Goal: Find specific page/section: Find specific page/section

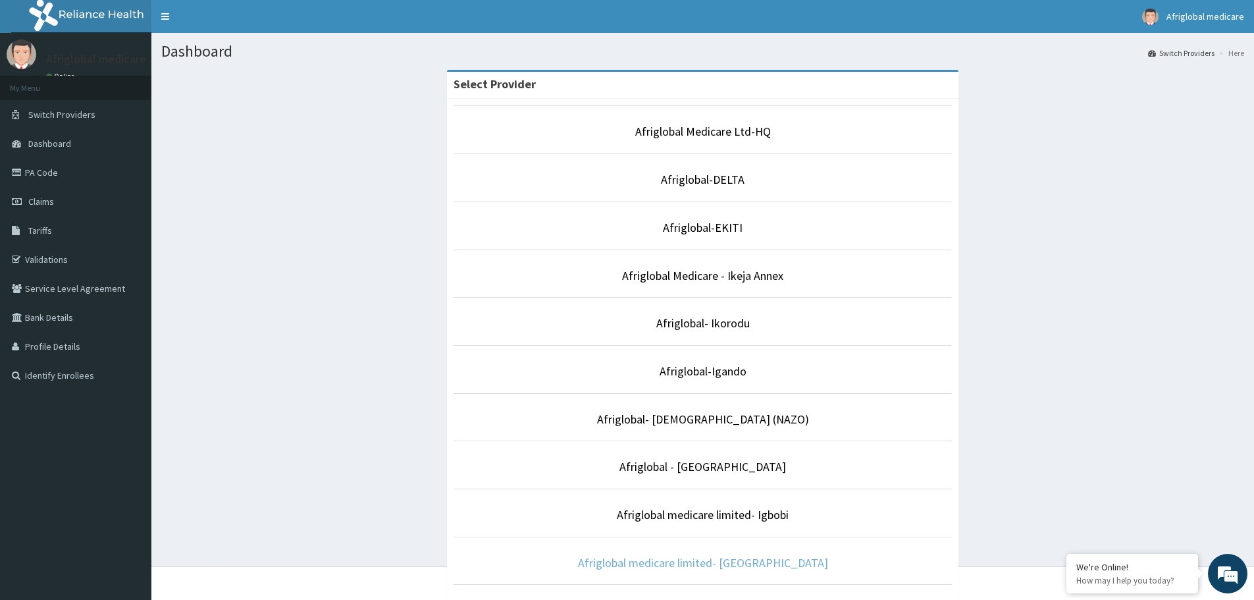
click at [749, 564] on link "Afriglobal medicare limited- [GEOGRAPHIC_DATA]" at bounding box center [703, 562] width 250 height 15
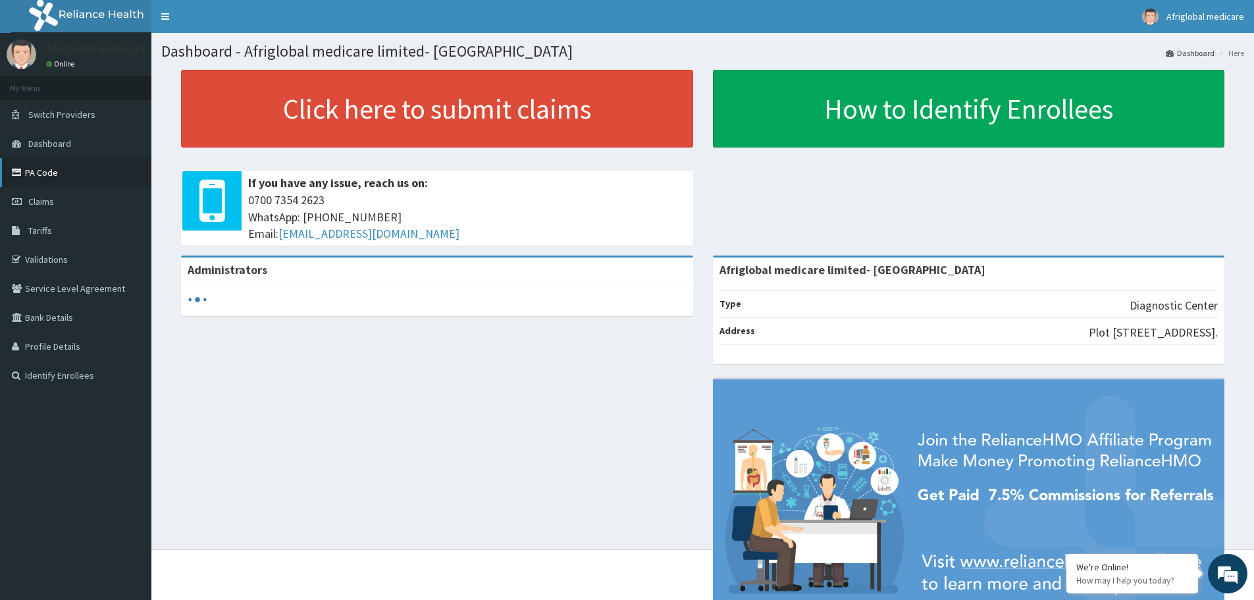
click at [51, 173] on link "PA Code" at bounding box center [75, 172] width 151 height 29
